Goal: Find specific page/section: Find specific page/section

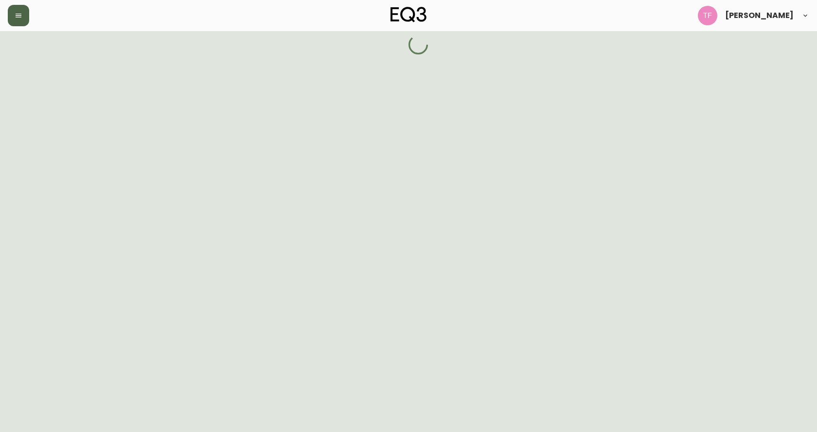
click at [24, 21] on button "button" at bounding box center [18, 15] width 21 height 21
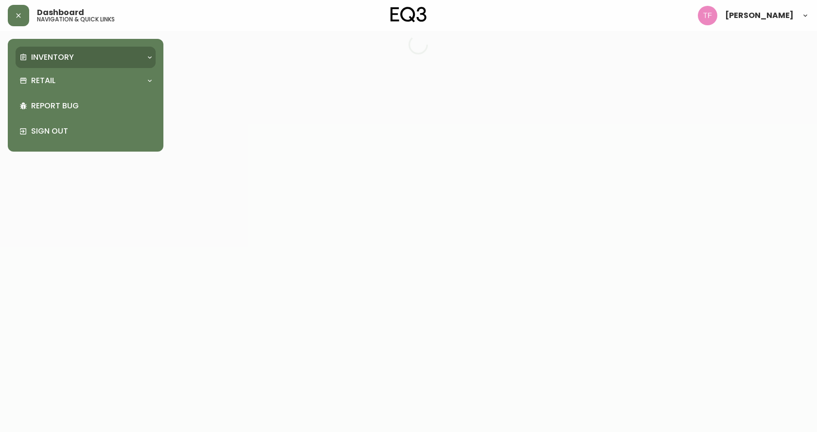
click at [36, 55] on p "Inventory" at bounding box center [52, 57] width 43 height 11
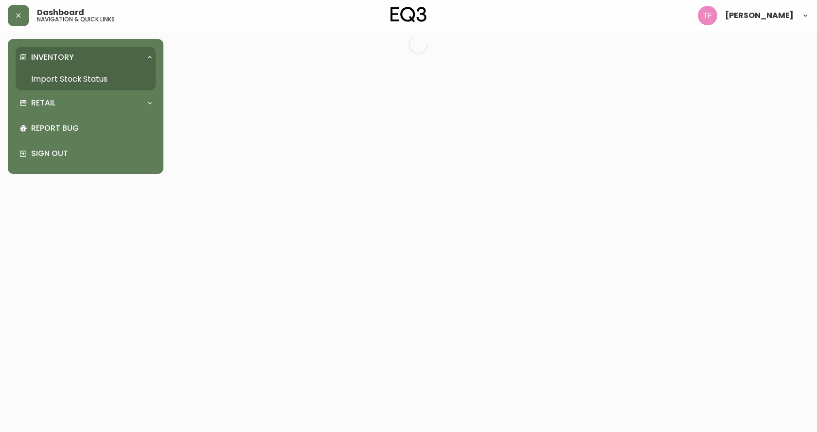
click at [43, 76] on link "Import Stock Status" at bounding box center [86, 79] width 140 height 22
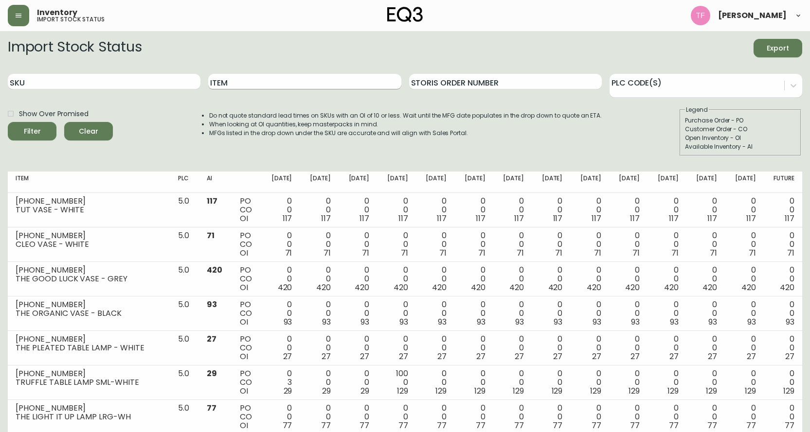
click at [238, 86] on input "Item" at bounding box center [304, 82] width 193 height 16
click at [8, 122] on button "Filter" at bounding box center [32, 131] width 49 height 18
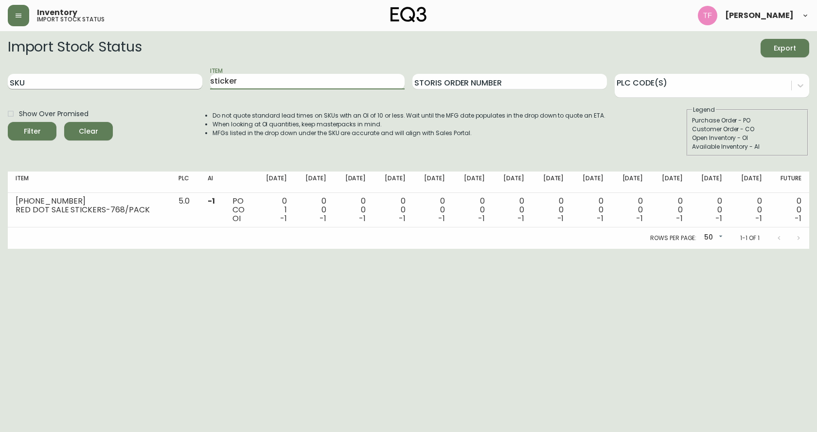
drag, startPoint x: 240, startPoint y: 81, endPoint x: 159, endPoint y: 79, distance: 81.2
click at [159, 79] on div "SKU Item sticker Storis Order Number PLC Code(s)" at bounding box center [408, 82] width 801 height 32
type input "label"
click at [8, 122] on button "Filter" at bounding box center [32, 131] width 49 height 18
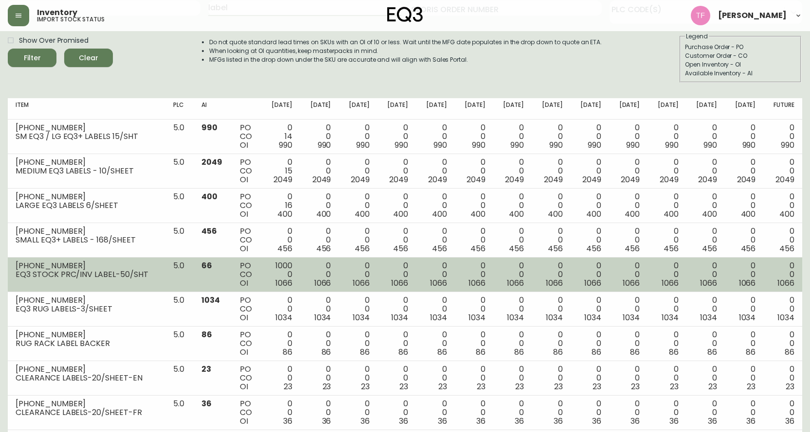
scroll to position [97, 0]
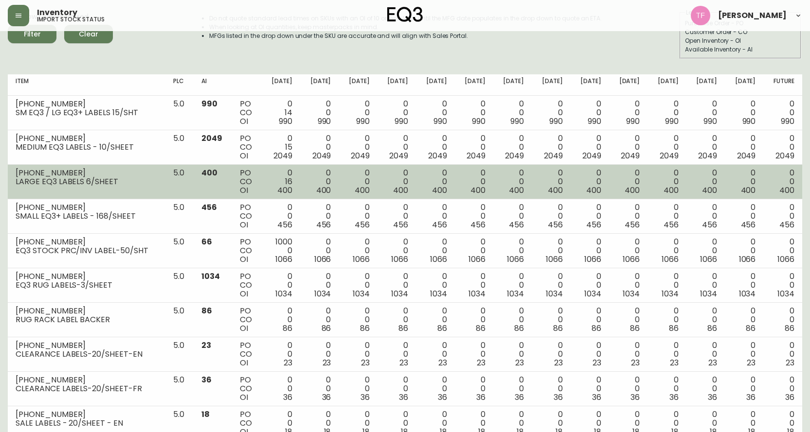
click at [134, 188] on td "[PHONE_NUMBER] LARGE EQ3 LABELS 6/SHEET" at bounding box center [87, 182] width 158 height 35
drag, startPoint x: 67, startPoint y: 170, endPoint x: 11, endPoint y: 173, distance: 56.0
click at [11, 173] on td "[PHONE_NUMBER] LARGE EQ3 LABELS 6/SHEET" at bounding box center [87, 182] width 158 height 35
copy div "[PHONE_NUMBER]"
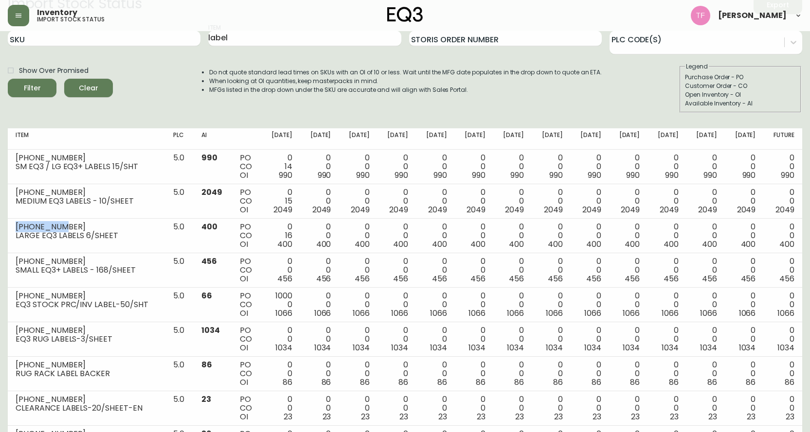
scroll to position [0, 0]
